Goal: Task Accomplishment & Management: Complete application form

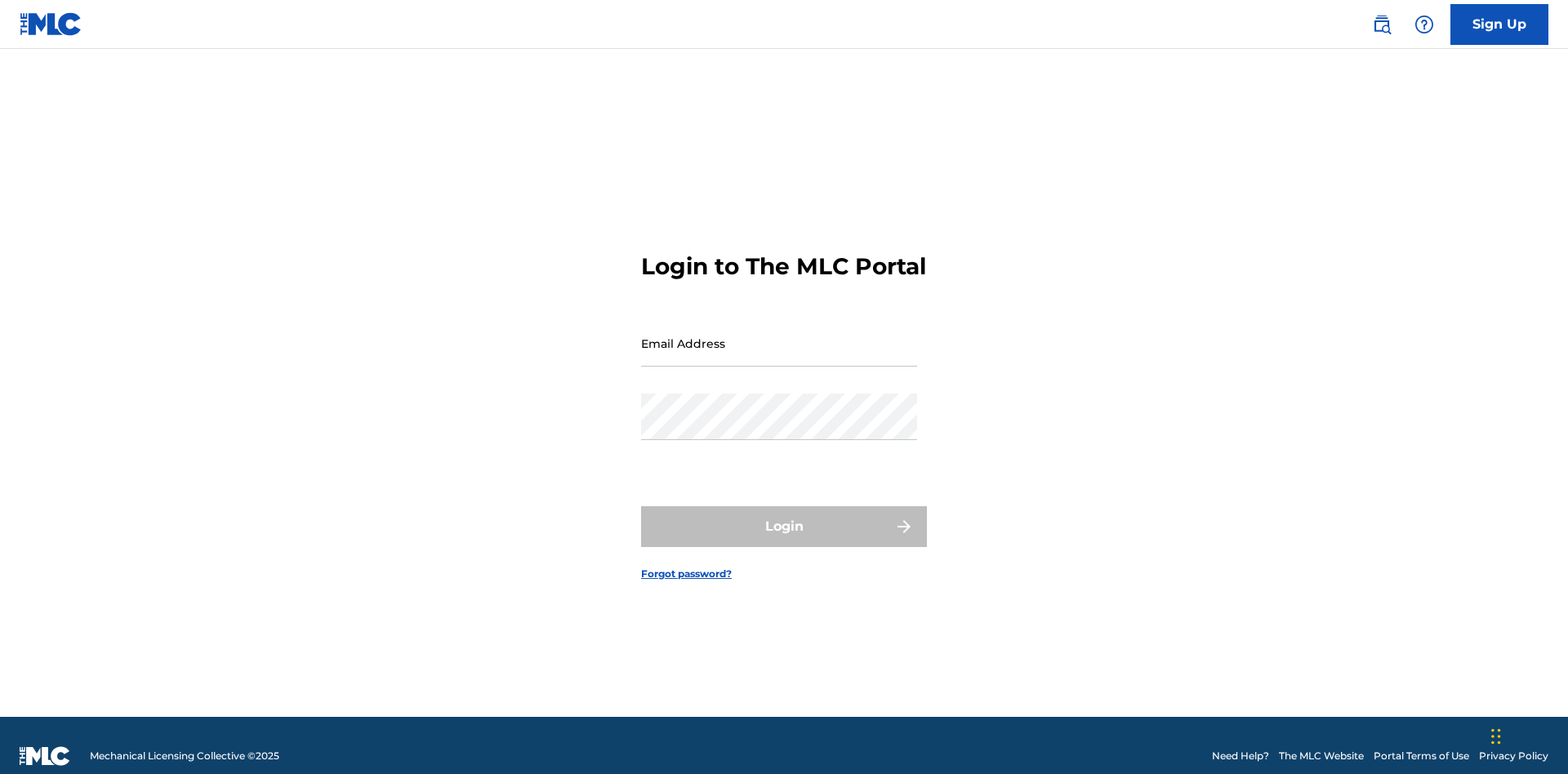
scroll to position [21, 0]
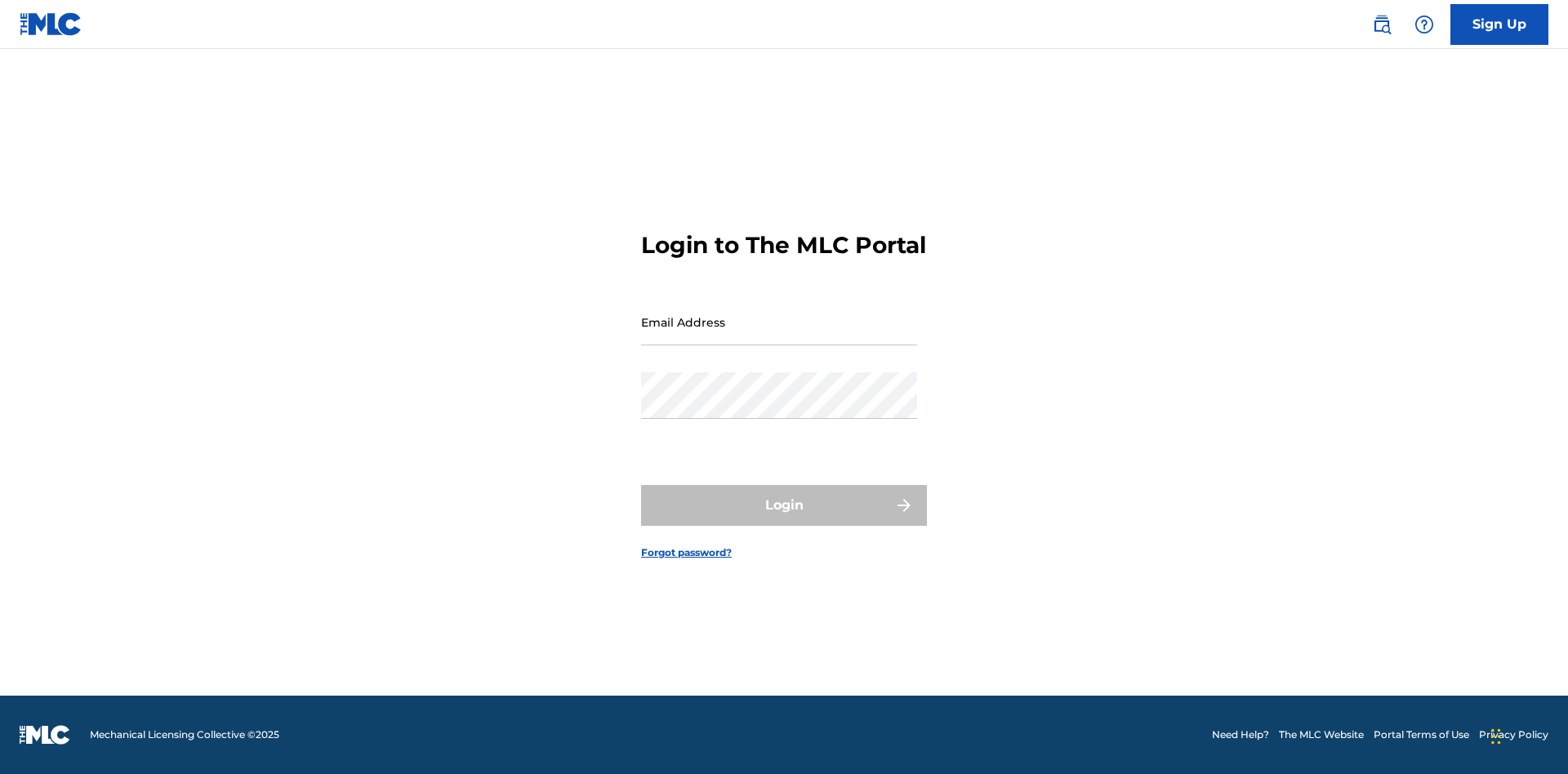
click at [779, 336] on input "Email Address" at bounding box center [779, 322] width 276 height 47
type input "[EMAIL_ADDRESS][DOMAIN_NAME]"
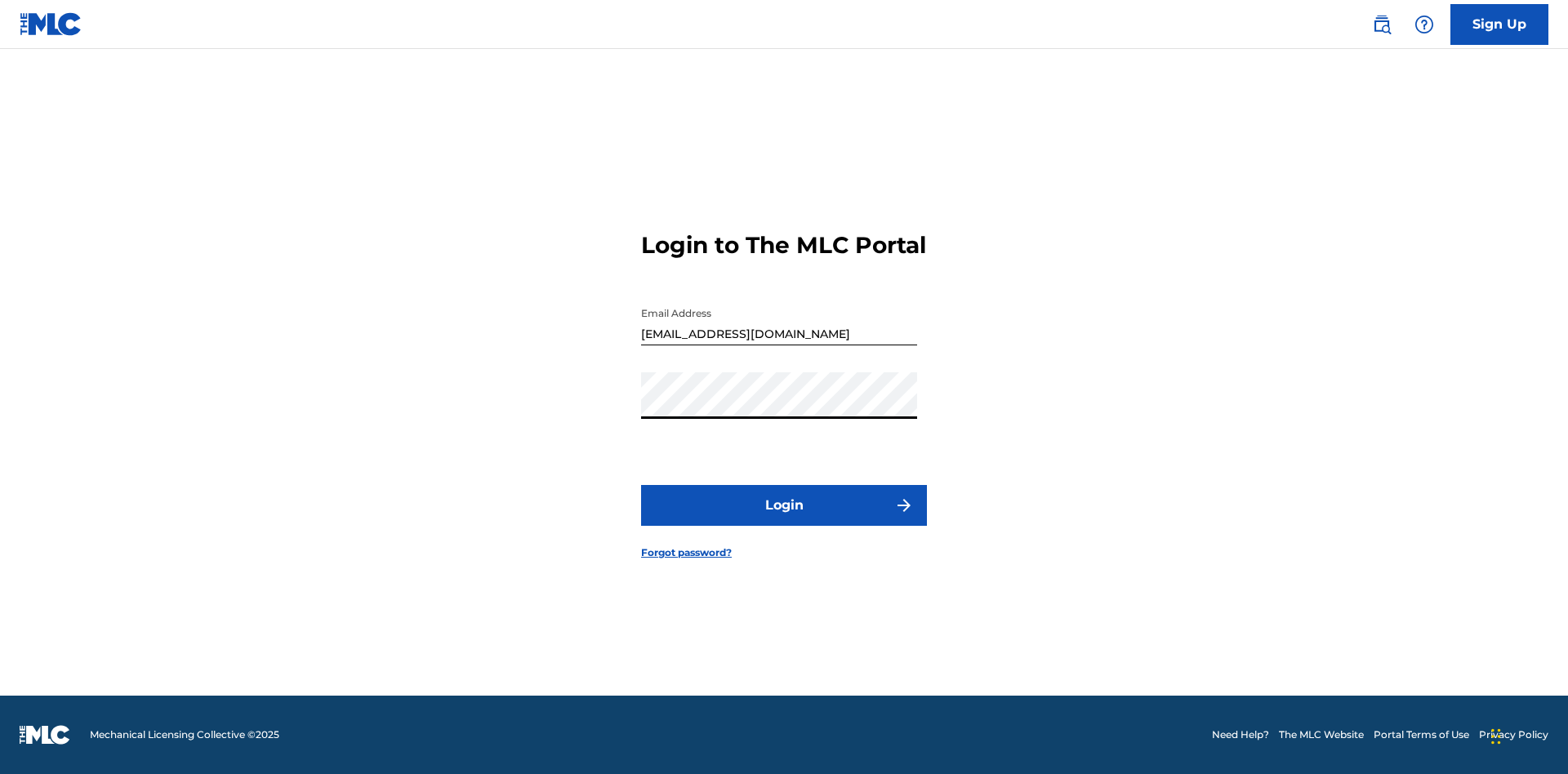
click at [784, 519] on button "Login" at bounding box center [784, 505] width 286 height 40
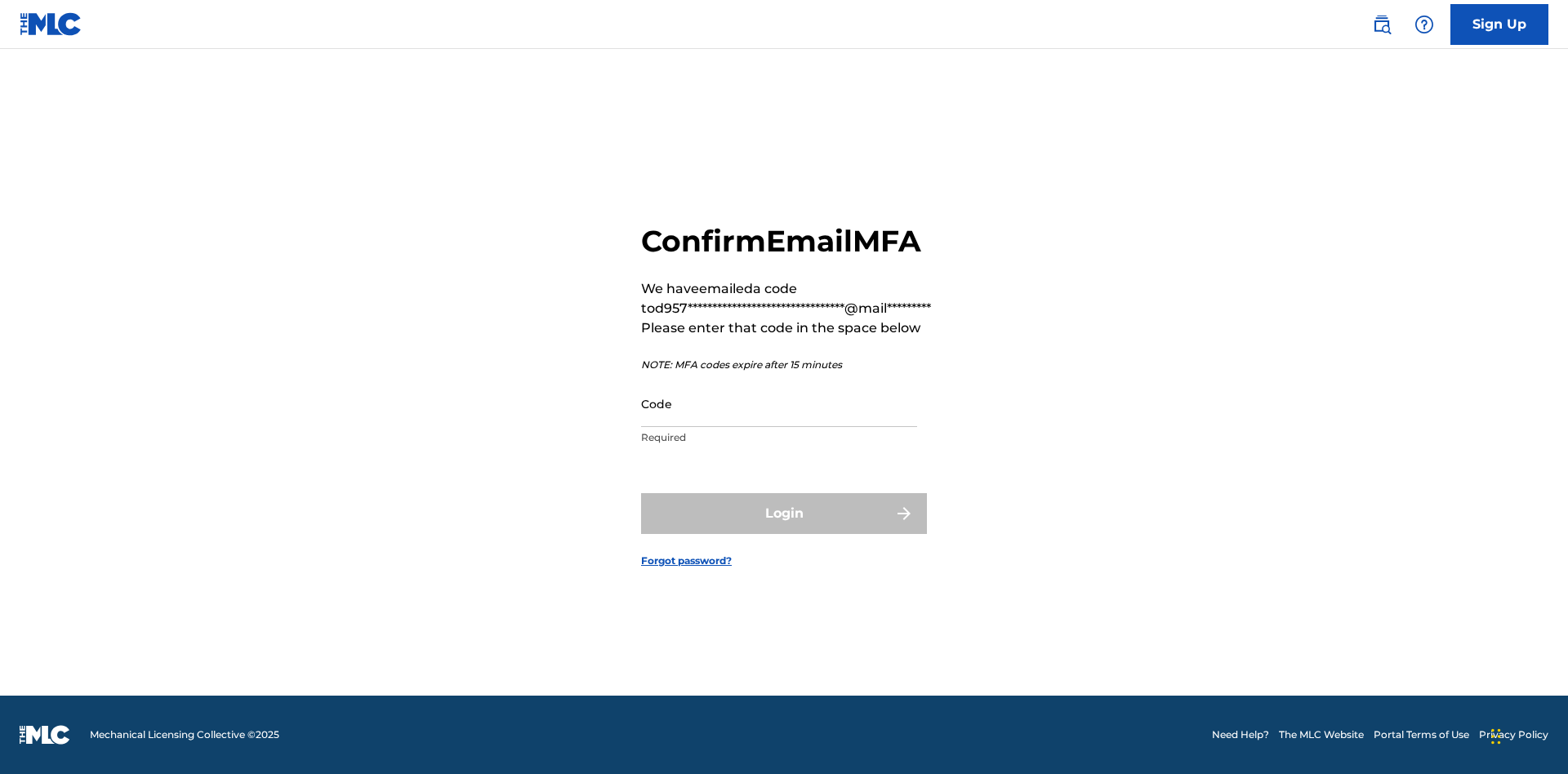
click at [779, 403] on input "Code" at bounding box center [779, 404] width 276 height 47
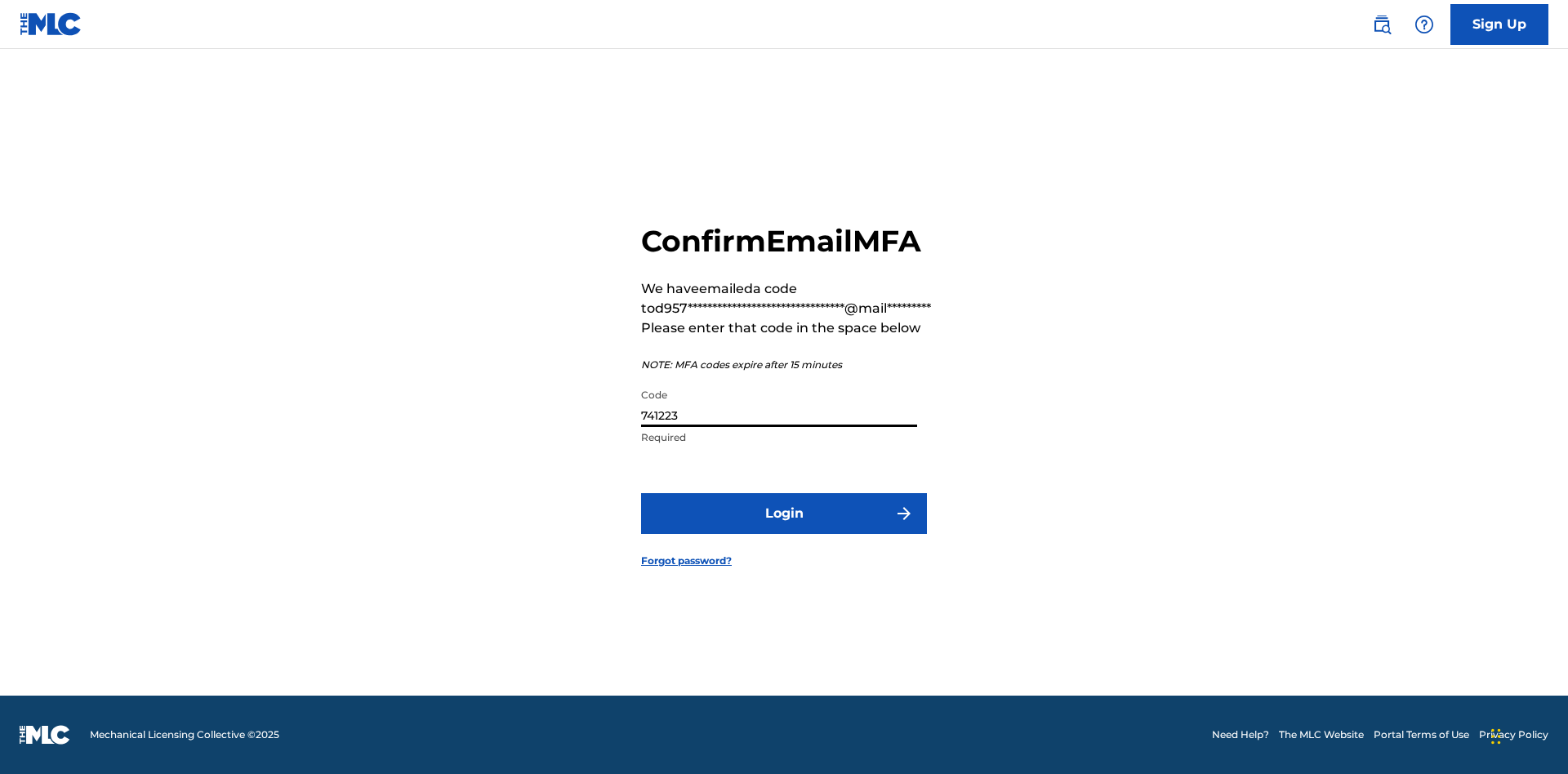
type input "741223"
click at [784, 513] on button "Login" at bounding box center [784, 514] width 286 height 40
